Goal: Task Accomplishment & Management: Manage account settings

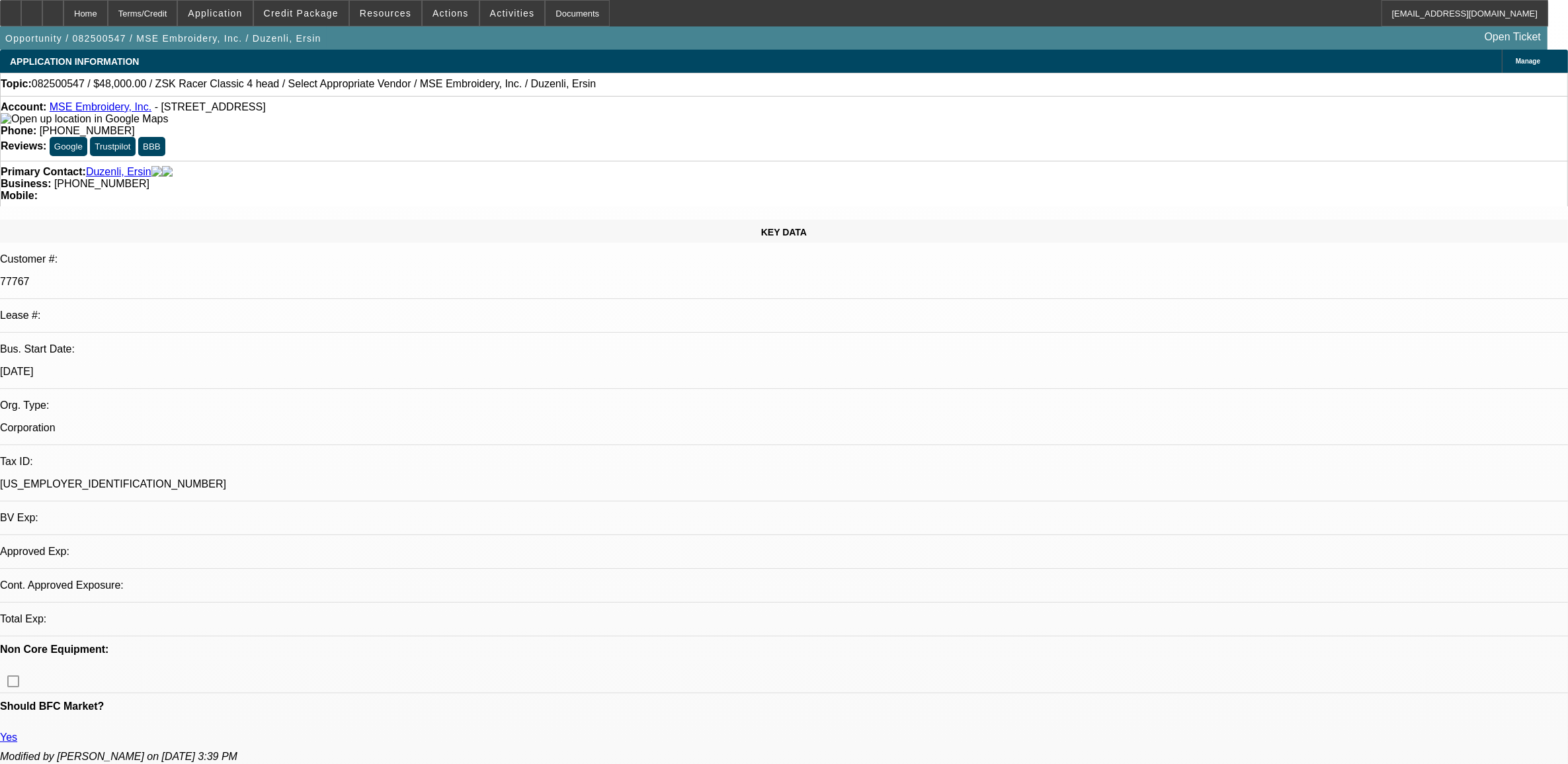
select select "0"
select select "2"
select select "0.1"
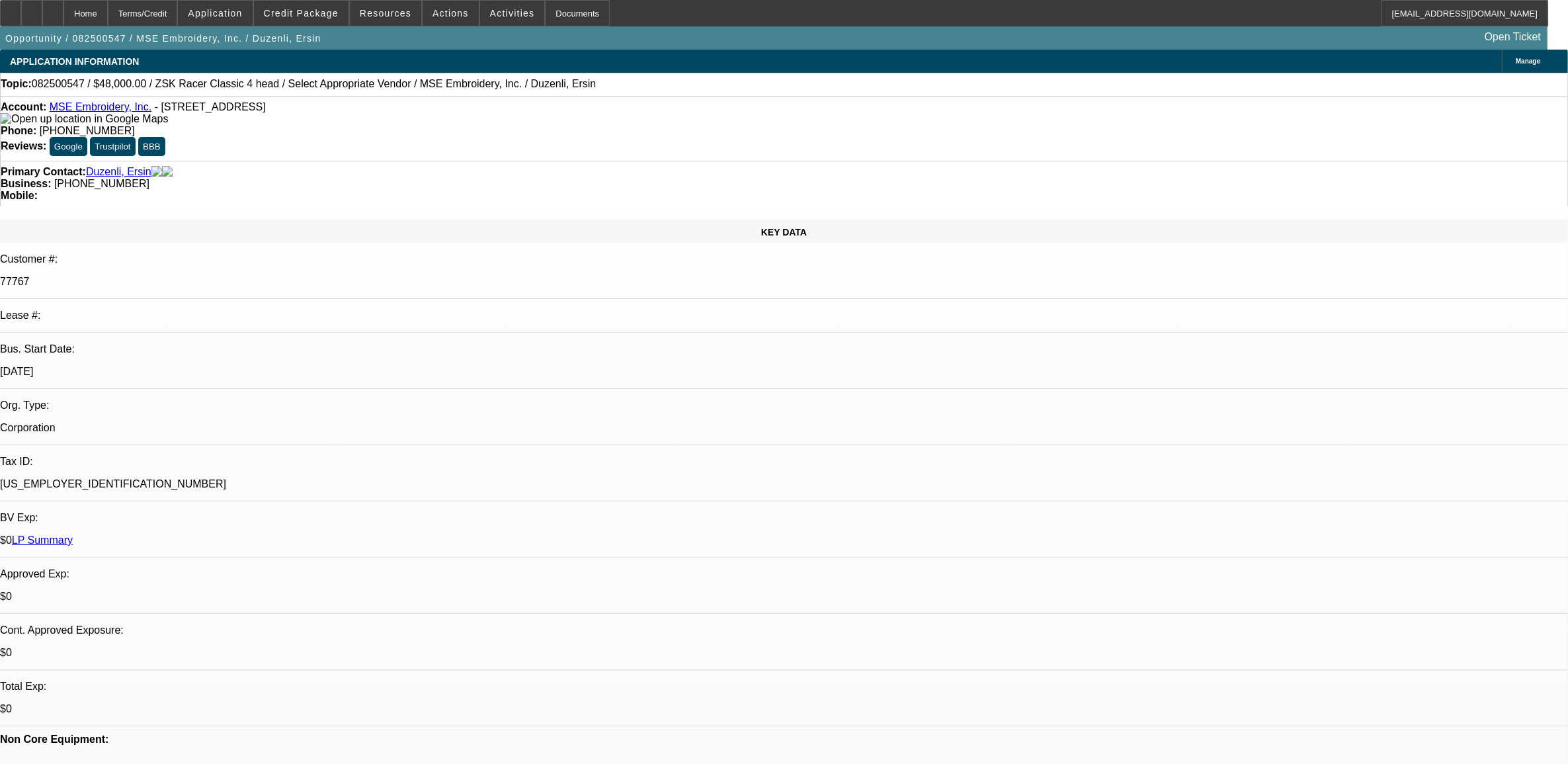
select select "1"
select select "2"
select select "4"
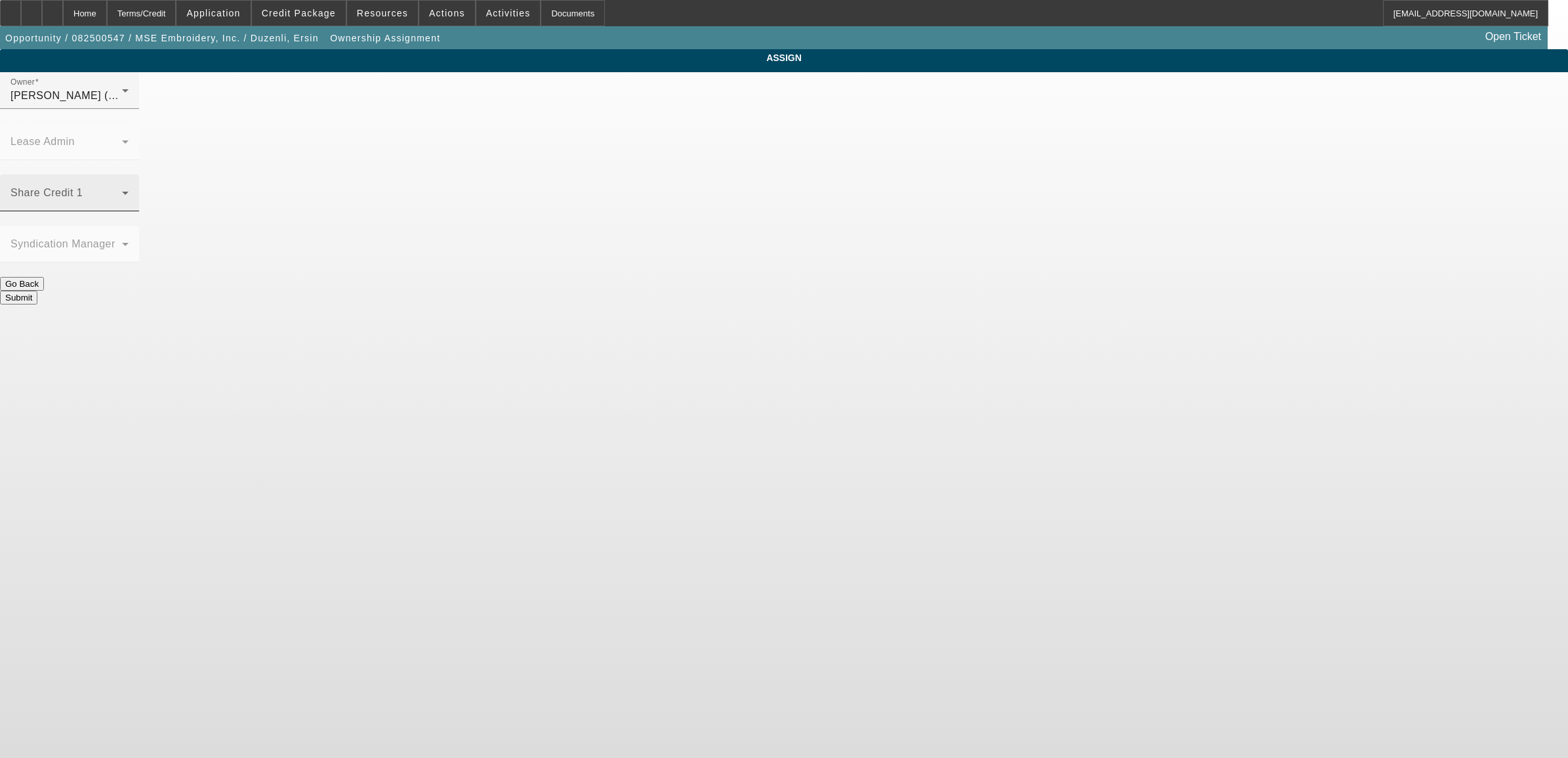
click at [122, 190] on span at bounding box center [66, 198] width 111 height 15
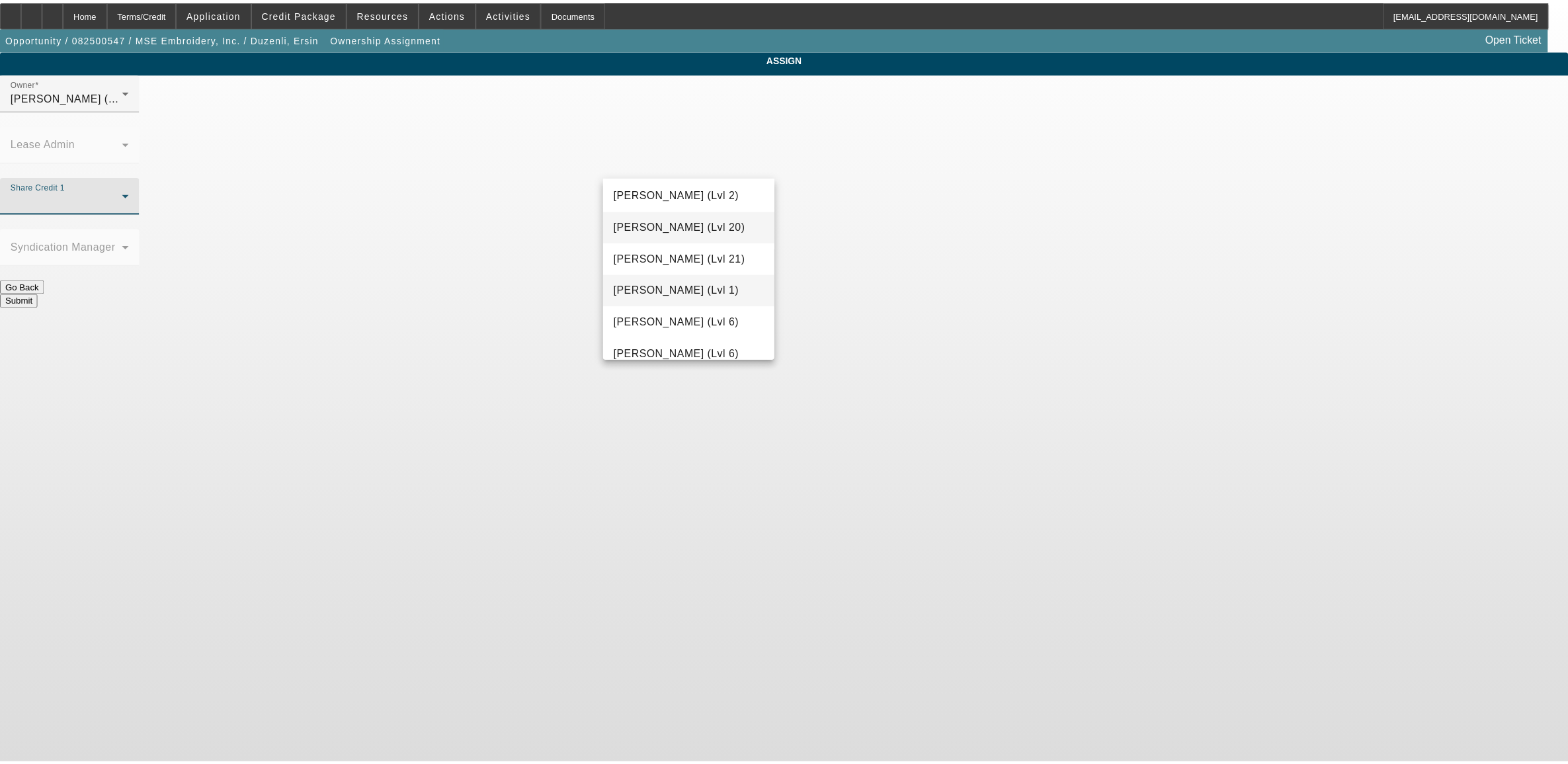
scroll to position [636, 0]
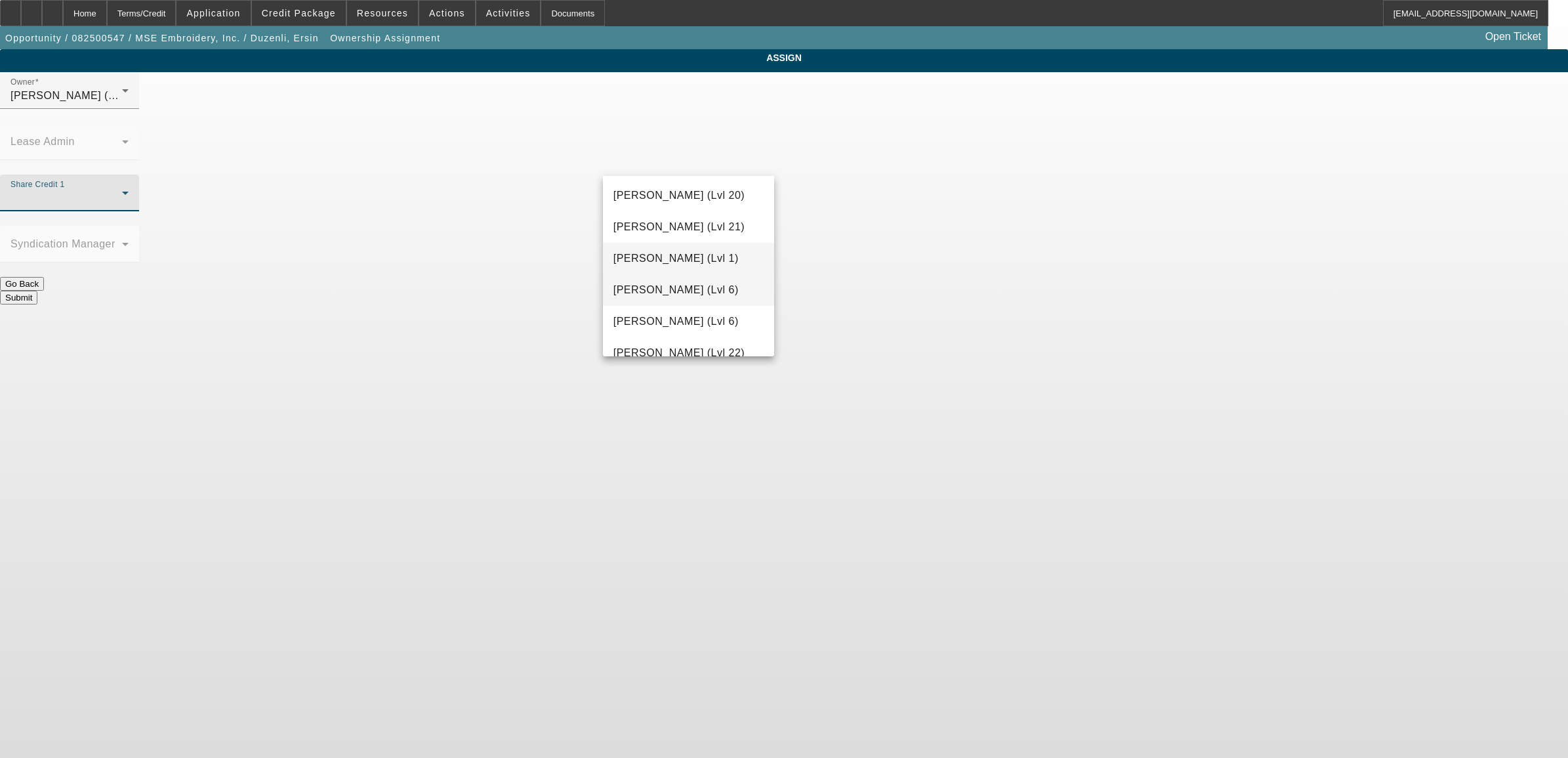
drag, startPoint x: 703, startPoint y: 283, endPoint x: 857, endPoint y: 284, distance: 154.0
click at [703, 283] on span "[PERSON_NAME] (Lvl 6)" at bounding box center [676, 289] width 125 height 15
click at [37, 291] on button "Submit" at bounding box center [19, 298] width 37 height 14
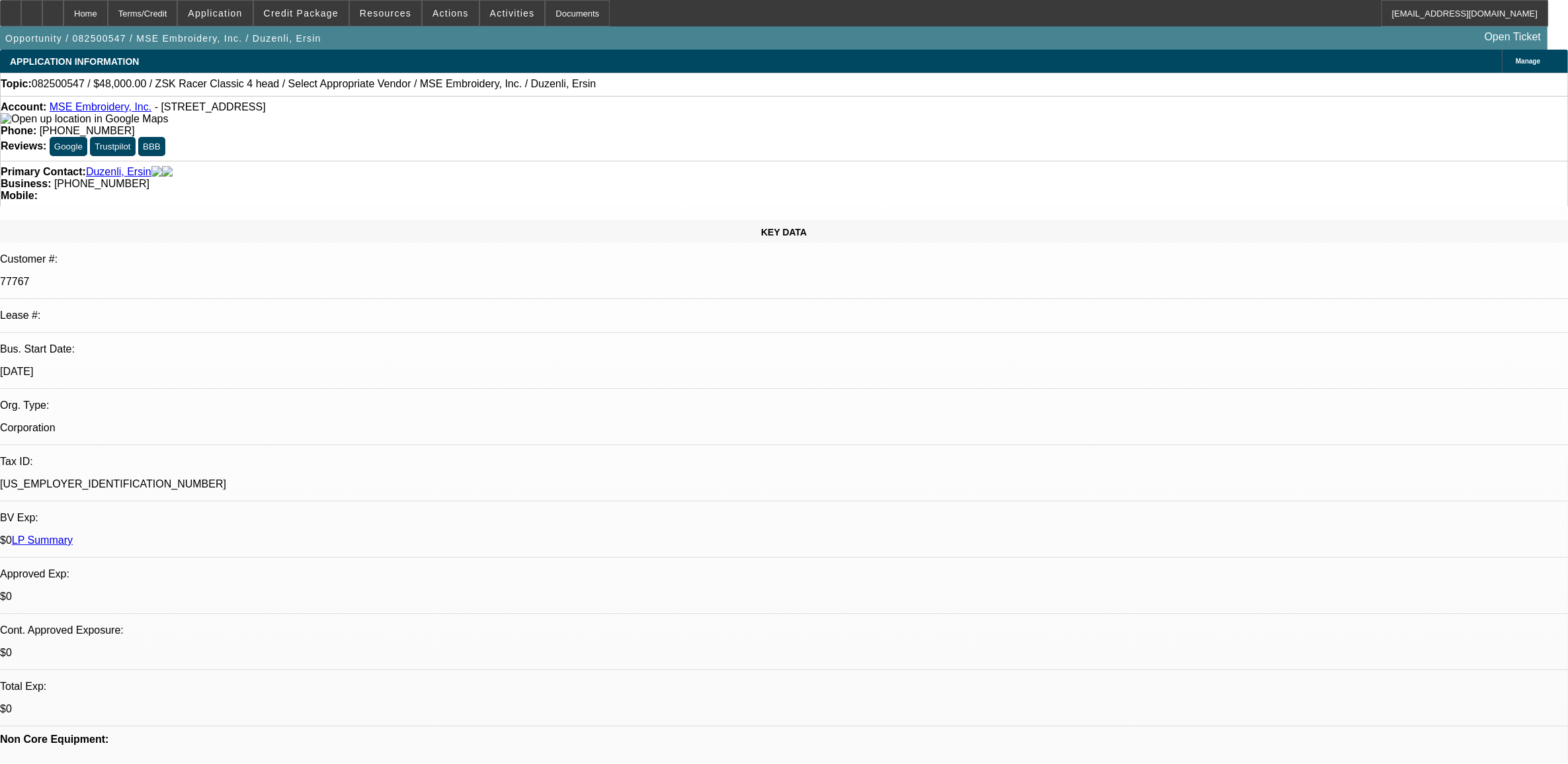
select select "0"
select select "2"
select select "0.1"
select select "4"
